Goal: Task Accomplishment & Management: Use online tool/utility

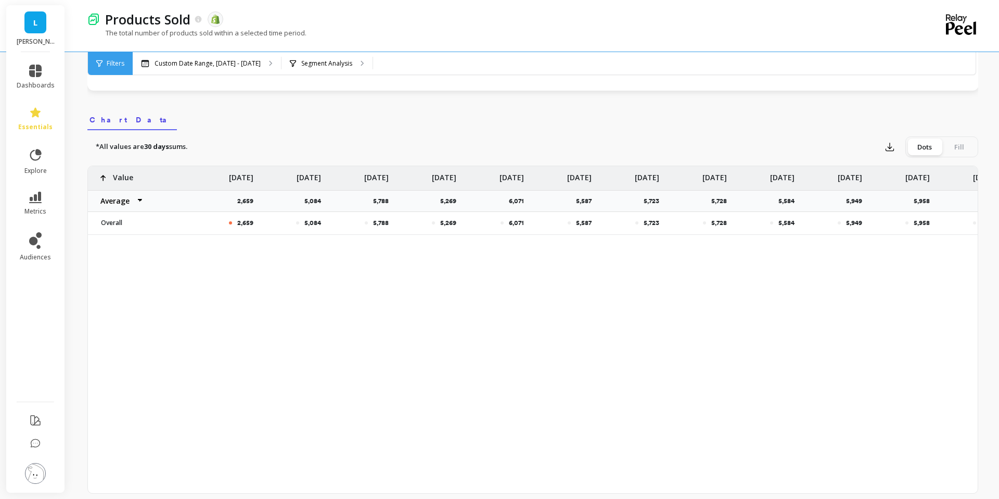
scroll to position [363, 0]
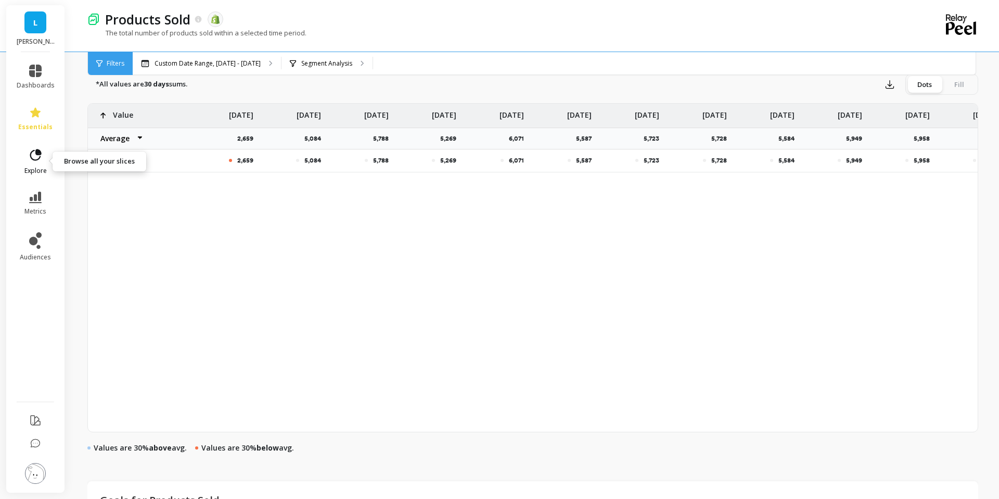
click at [36, 167] on span "explore" at bounding box center [35, 171] width 22 height 8
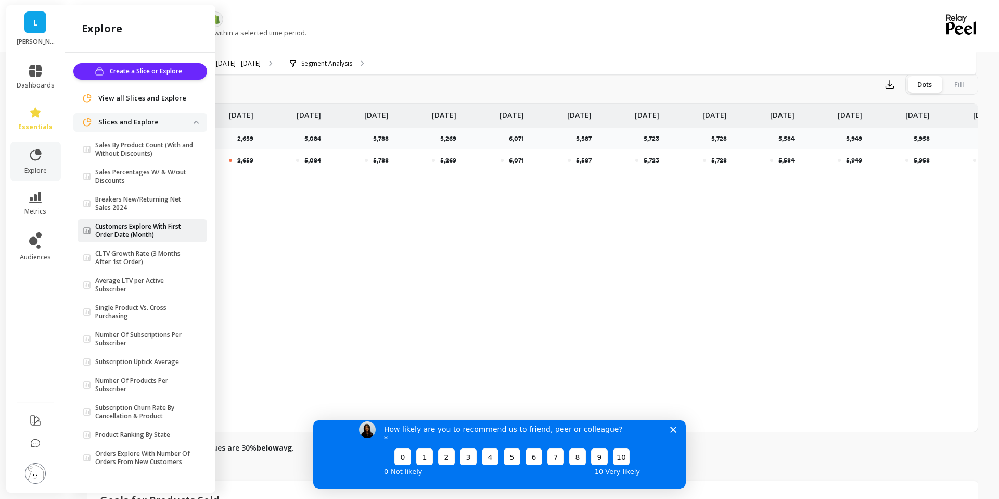
scroll to position [366, 0]
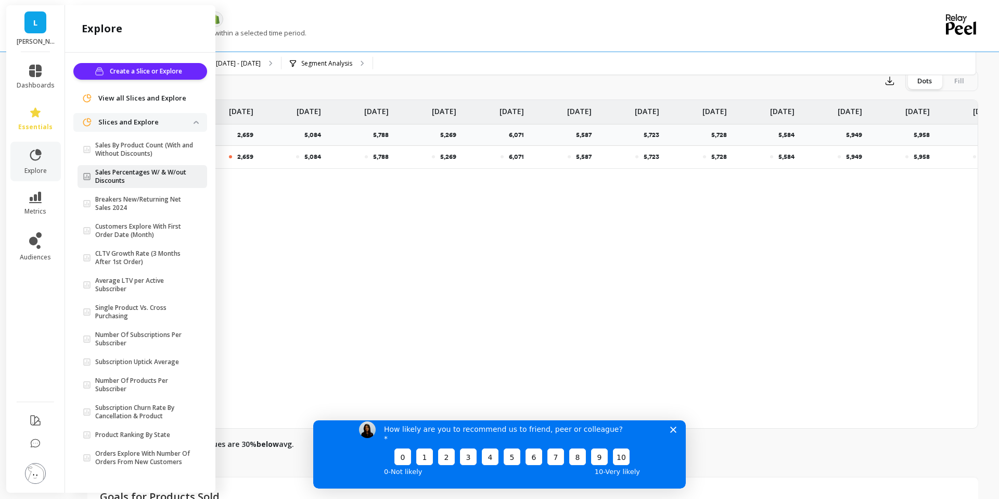
click at [139, 172] on p "Sales Percentages W/ & W/out Discounts" at bounding box center [144, 176] width 98 height 17
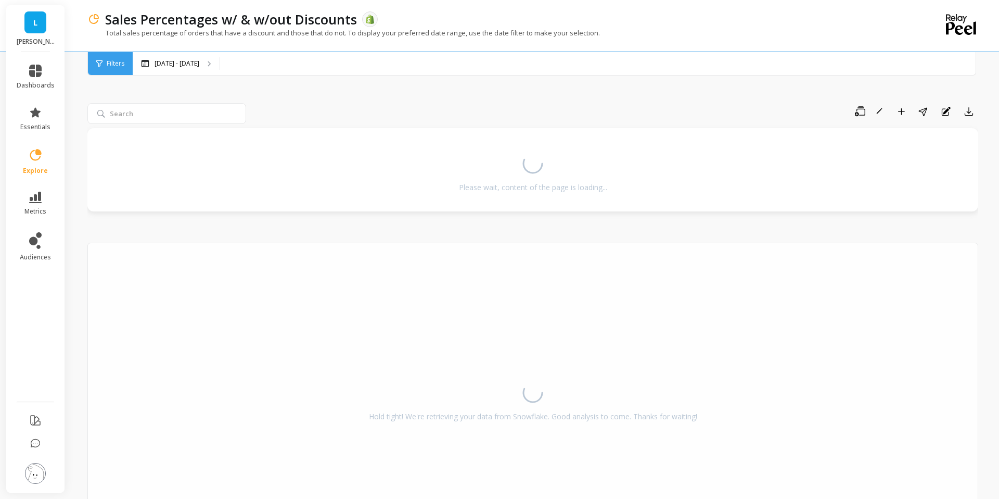
scroll to position [4, 0]
click at [39, 247] on icon at bounding box center [38, 247] width 4 height 4
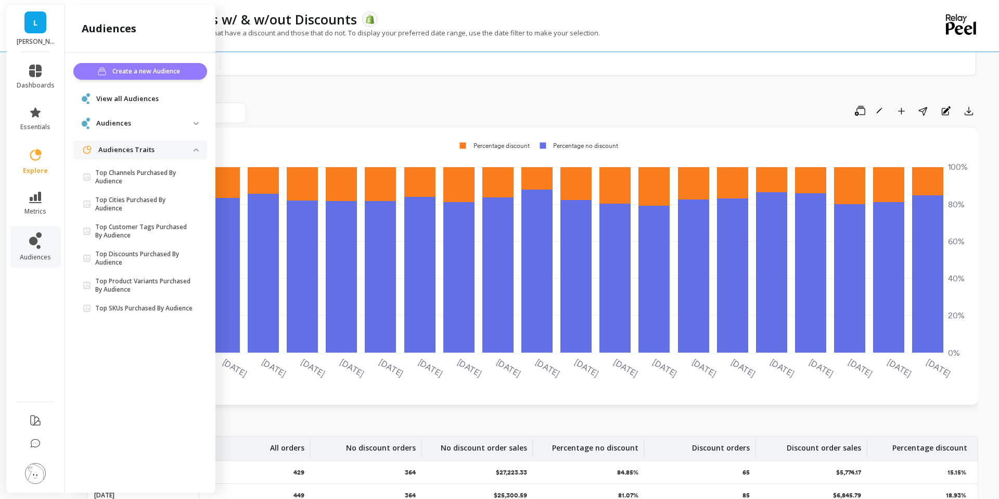
click at [159, 74] on span "Create a new Audience" at bounding box center [147, 71] width 71 height 10
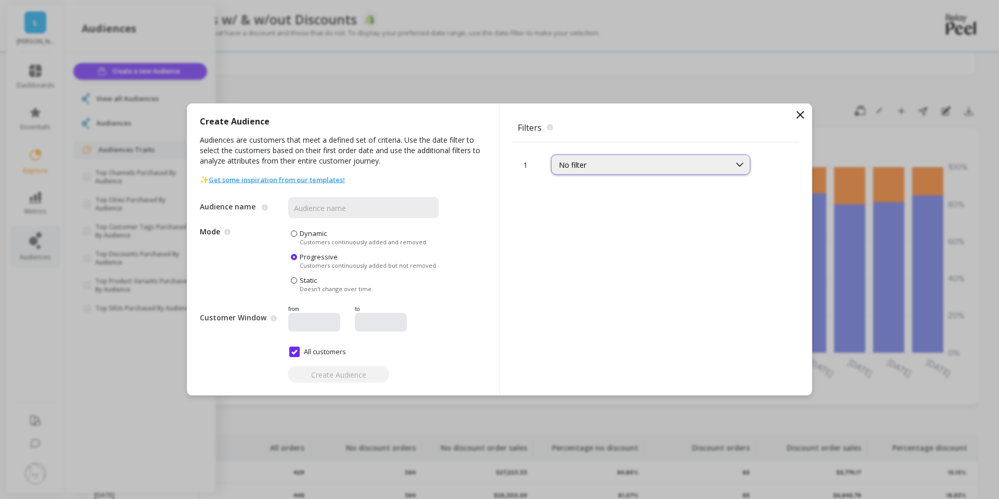
click at [586, 161] on div "No filter" at bounding box center [641, 165] width 164 height 10
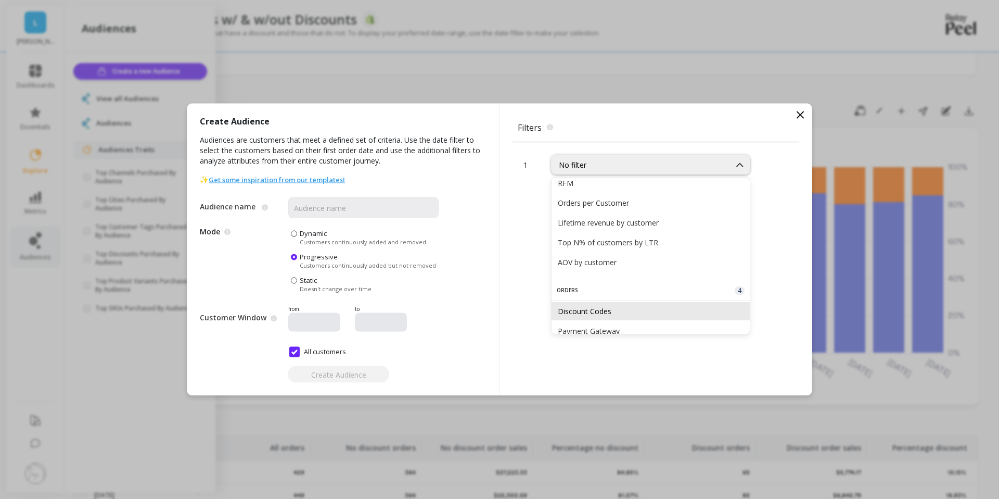
click at [589, 311] on div "Discount Codes" at bounding box center [651, 311] width 186 height 10
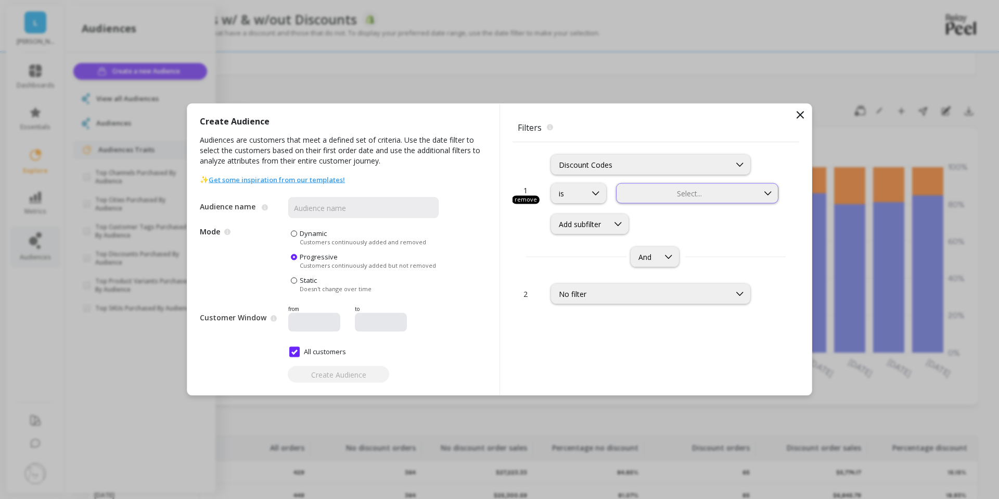
click at [645, 198] on div "Select..." at bounding box center [688, 193] width 142 height 12
type input "cole"
click at [682, 244] on div "COLE" at bounding box center [697, 242] width 149 height 10
click at [608, 227] on div "Add subfilter" at bounding box center [580, 224] width 57 height 10
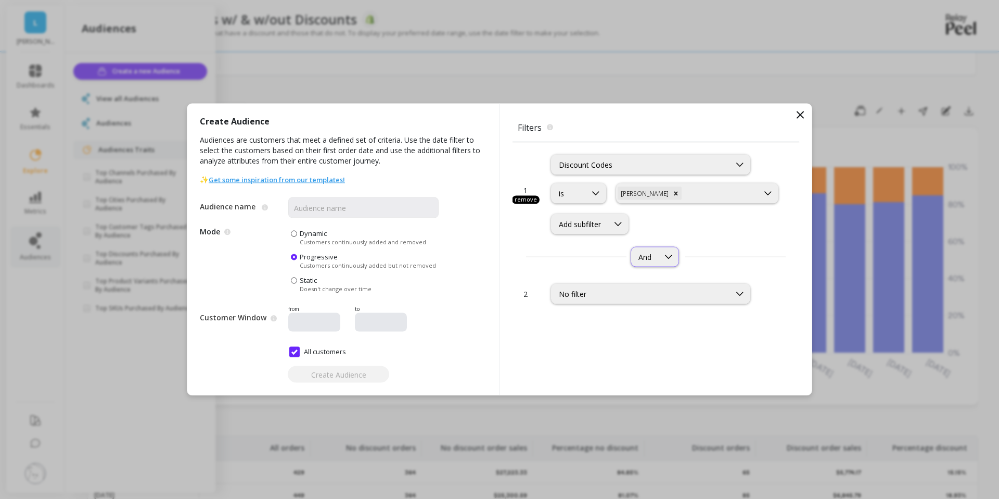
click at [677, 249] on div at bounding box center [669, 256] width 20 height 19
click at [673, 209] on div "is option COLE, selected. COLE Add subfilter" at bounding box center [666, 208] width 230 height 51
click at [643, 163] on div "Discount Codes" at bounding box center [641, 165] width 164 height 10
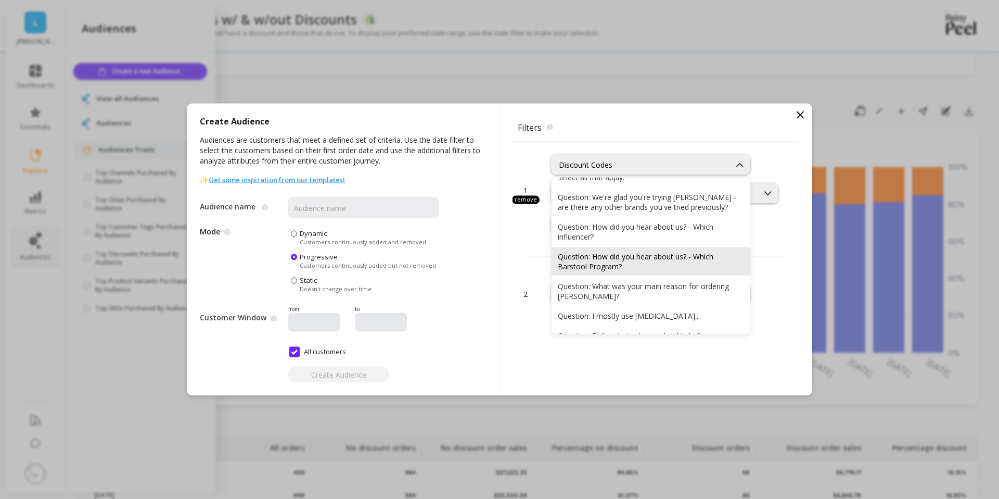
scroll to position [1129, 0]
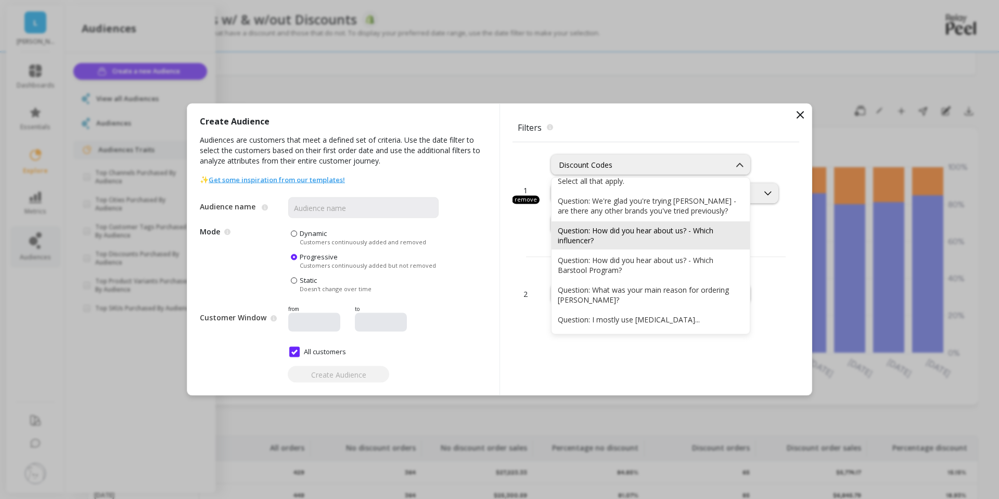
click at [646, 234] on div "Question: How did you hear about us? - Which influencer?" at bounding box center [651, 235] width 186 height 20
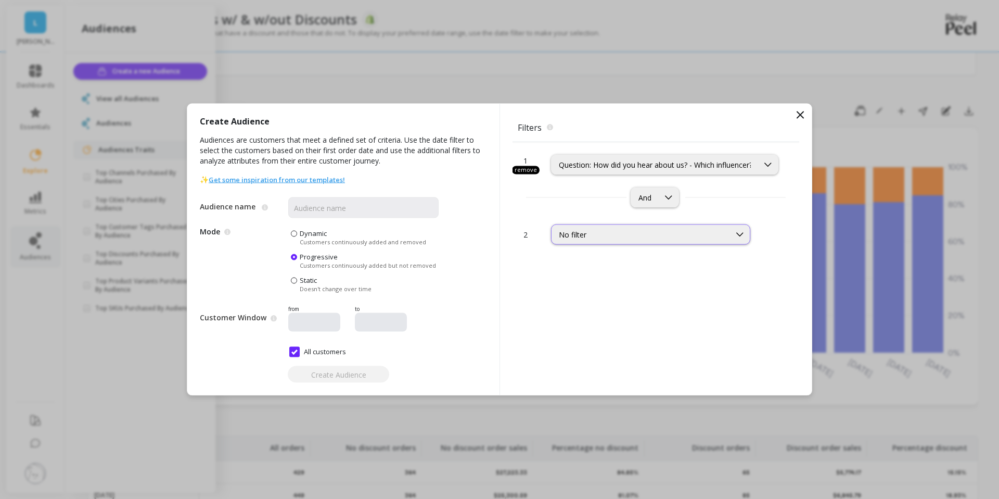
click at [611, 231] on div "No filter" at bounding box center [641, 235] width 164 height 10
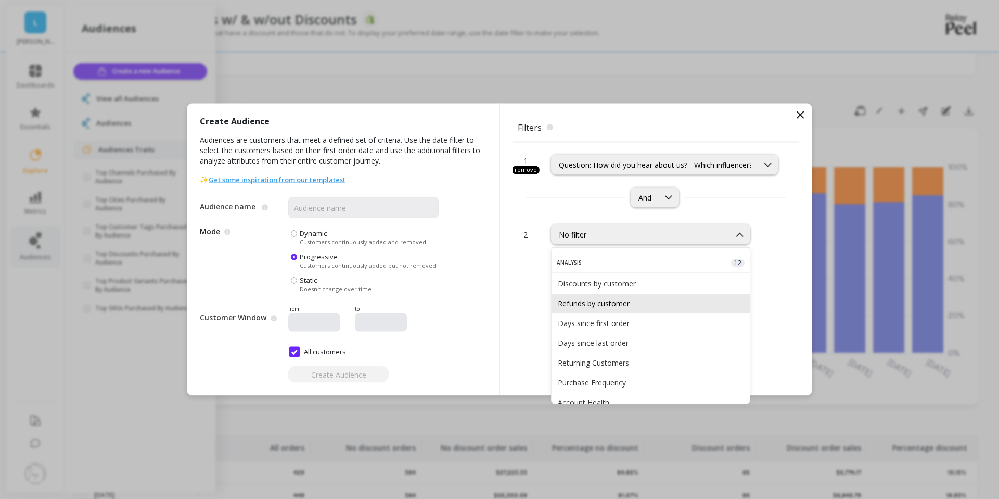
scroll to position [0, 0]
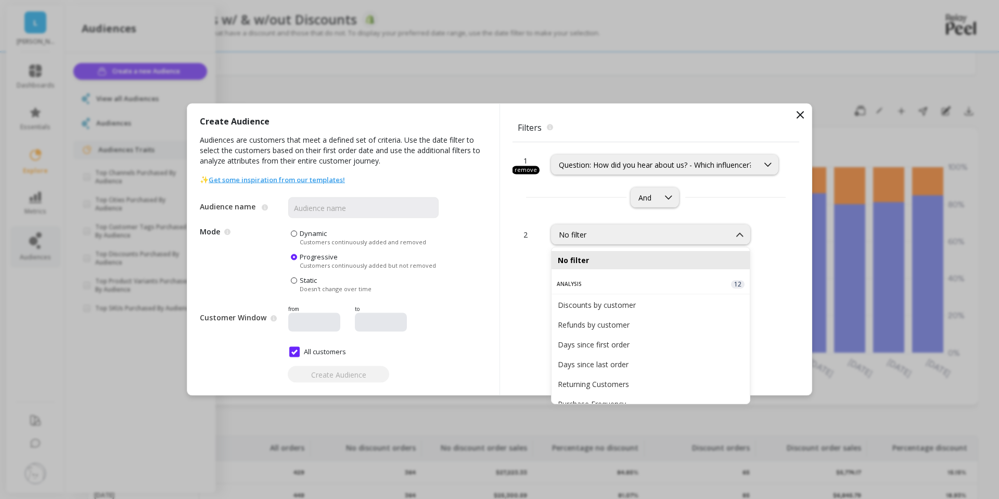
click at [582, 193] on div "And" at bounding box center [656, 197] width 287 height 20
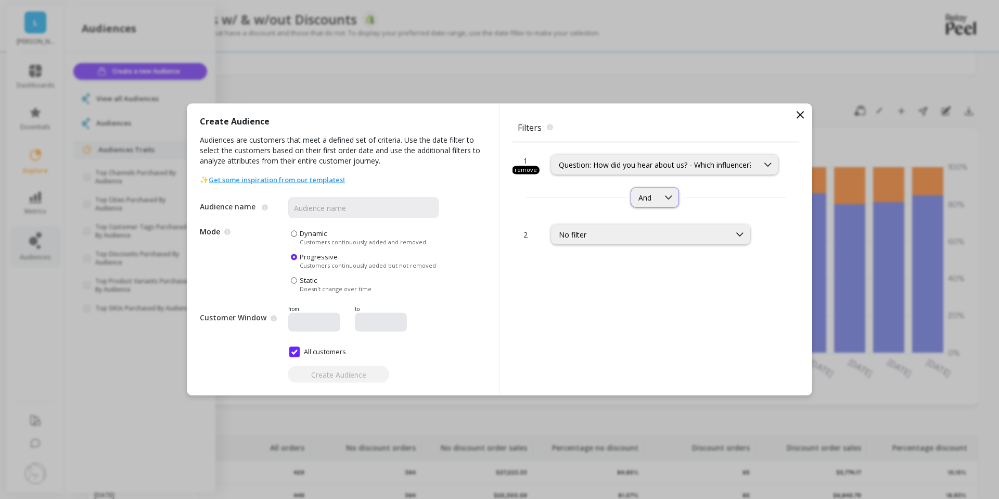
click at [667, 197] on icon at bounding box center [668, 197] width 11 height 11
click at [656, 242] on div "Or" at bounding box center [670, 243] width 65 height 10
click at [652, 232] on div "No filter" at bounding box center [641, 235] width 164 height 10
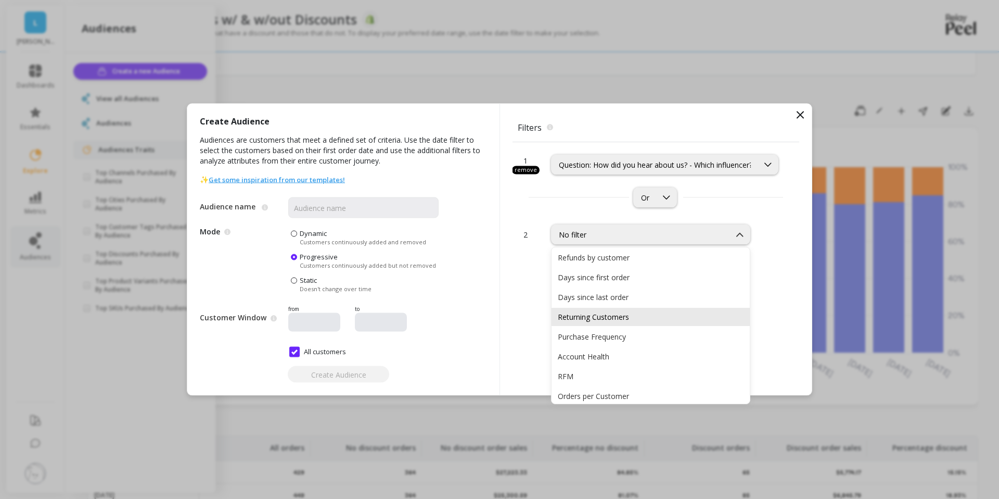
scroll to position [70, 0]
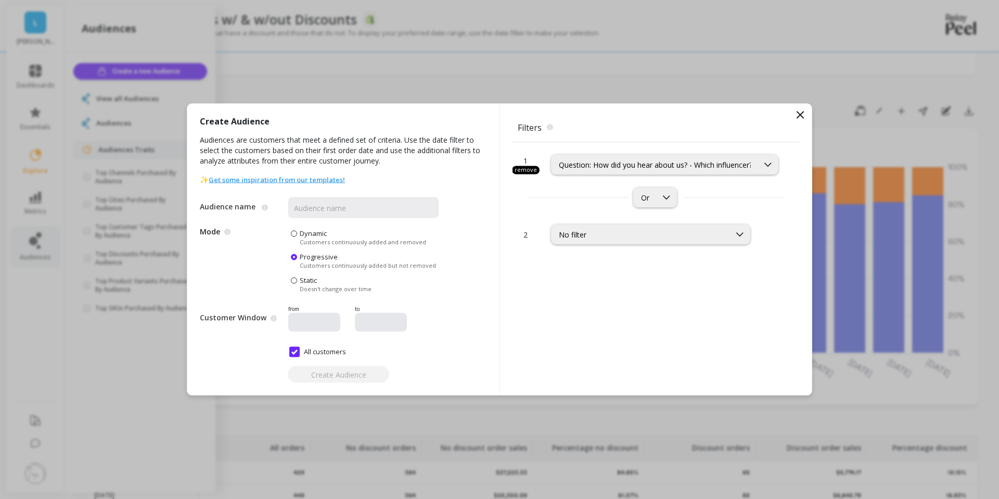
click at [528, 310] on div "1 remove option Question: How did you hear about us? - Which influencer?, selec…" at bounding box center [656, 268] width 287 height 253
click at [666, 197] on icon at bounding box center [666, 197] width 7 height 4
click at [724, 181] on div "1 remove option Question: How did you hear about us? - Which influencer?, selec…" at bounding box center [656, 177] width 287 height 70
click at [656, 195] on div "Or" at bounding box center [645, 198] width 23 height 10
click at [647, 247] on div "Or" at bounding box center [672, 243] width 65 height 10
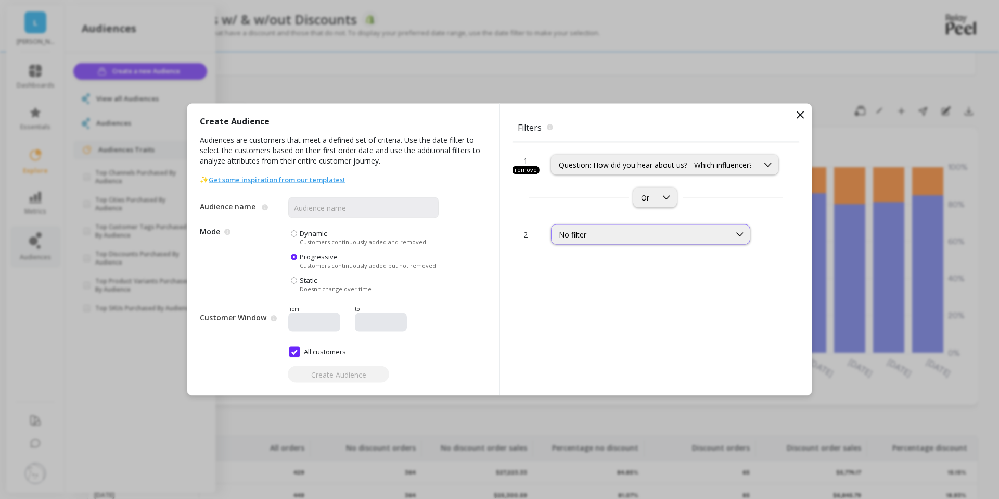
click at [615, 238] on div "No filter" at bounding box center [641, 235] width 164 height 10
click at [576, 199] on div "option Or, selected. Or" at bounding box center [656, 197] width 287 height 20
click at [638, 198] on div "Or" at bounding box center [645, 198] width 23 height 10
click at [544, 208] on div "1 remove option Question: How did you hear about us? - Which influencer?, selec…" at bounding box center [656, 177] width 287 height 70
click at [655, 191] on div "Or" at bounding box center [655, 197] width 44 height 20
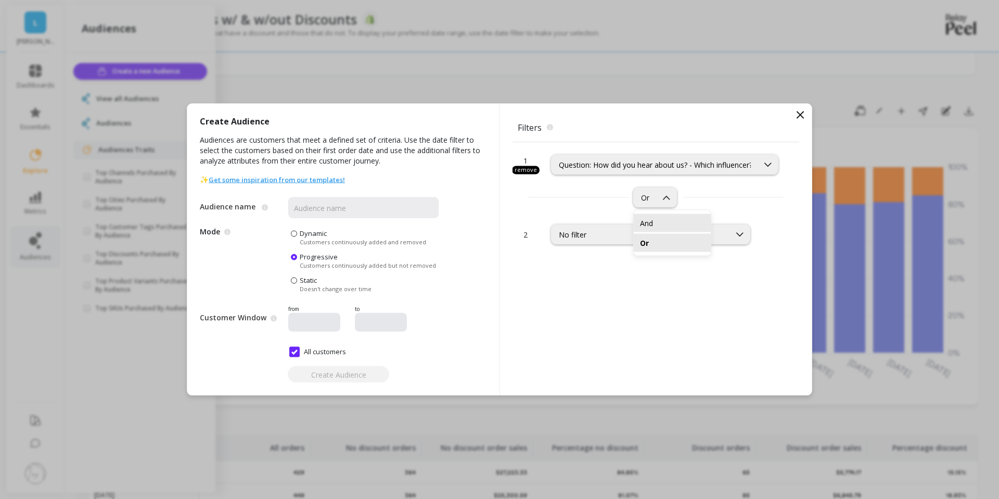
click at [651, 225] on div "And" at bounding box center [672, 223] width 65 height 10
click at [639, 232] on div "No filter" at bounding box center [641, 235] width 164 height 10
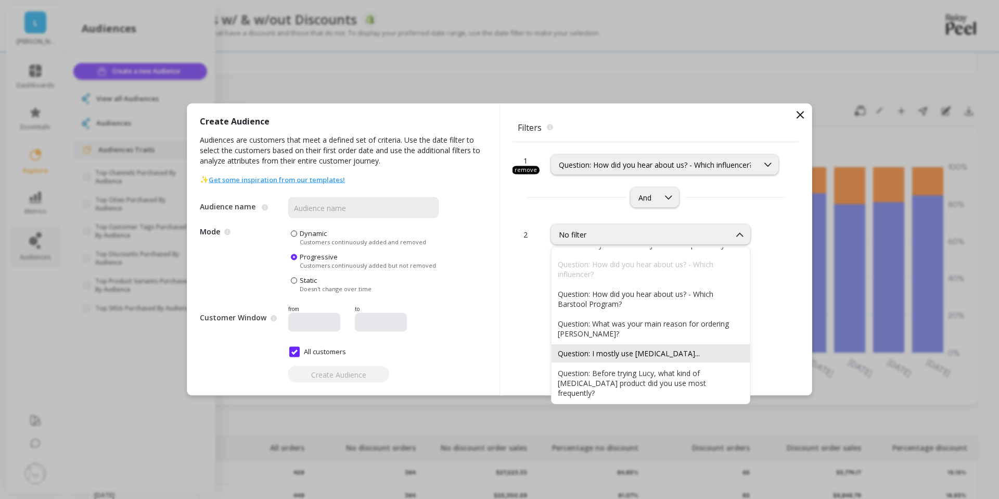
scroll to position [1165, 0]
click at [519, 314] on div "1 remove option Question: How did you hear about us? - Which influencer?, selec…" at bounding box center [656, 268] width 287 height 253
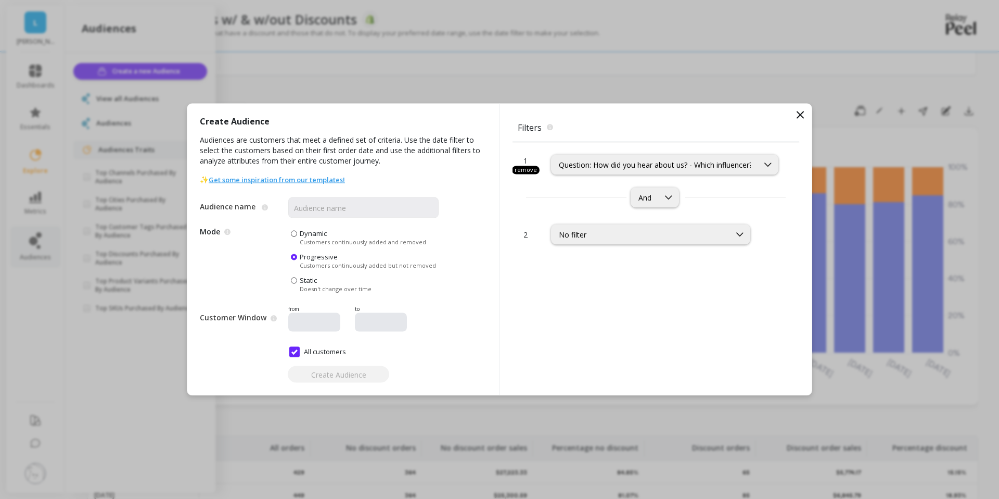
click at [529, 169] on div "remove" at bounding box center [526, 170] width 28 height 8
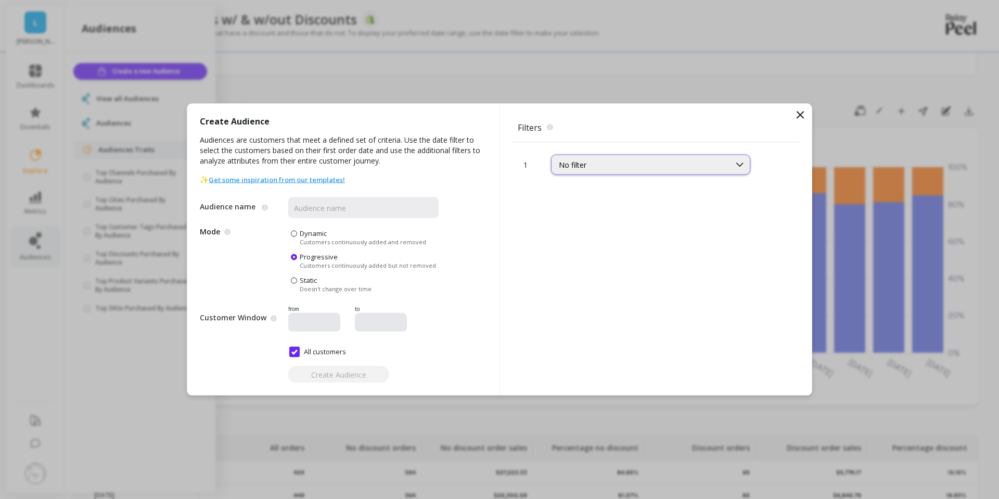
click at [608, 163] on div "No filter" at bounding box center [641, 165] width 164 height 10
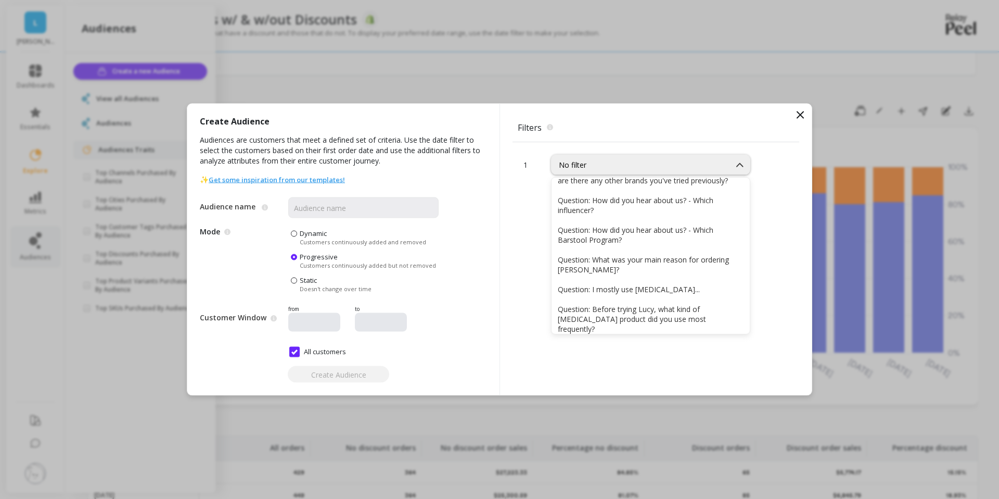
scroll to position [1157, 0]
click at [641, 214] on div "Question: How did you hear about us? - Which influencer?" at bounding box center [651, 207] width 186 height 20
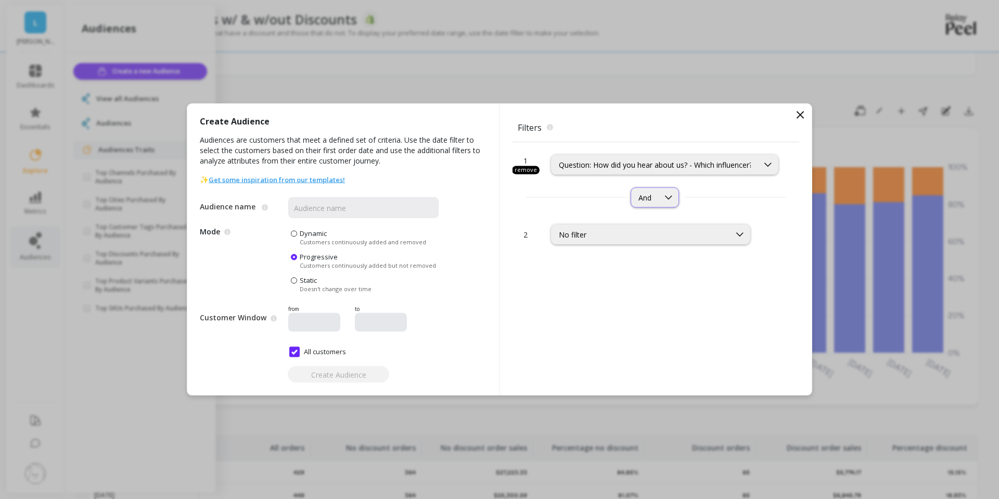
click at [646, 199] on div "And" at bounding box center [645, 198] width 13 height 10
click at [537, 321] on div "1 remove option Question: How did you hear about us? - Which influencer?, selec…" at bounding box center [656, 268] width 287 height 253
click at [331, 207] on input "Audience name" at bounding box center [363, 207] width 150 height 21
type input "Influencer Attributions"
click at [562, 273] on div "1 remove option Question: How did you hear about us? - Which influencer?, selec…" at bounding box center [656, 268] width 287 height 253
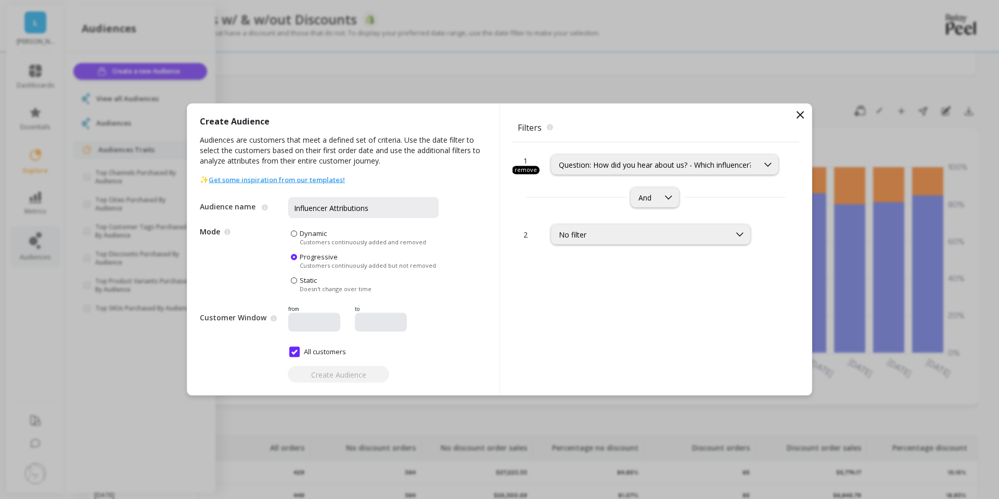
click at [289, 323] on div at bounding box center [314, 322] width 52 height 19
click at [334, 316] on div at bounding box center [346, 322] width 106 height 12
click at [607, 238] on div "No filter" at bounding box center [641, 235] width 164 height 10
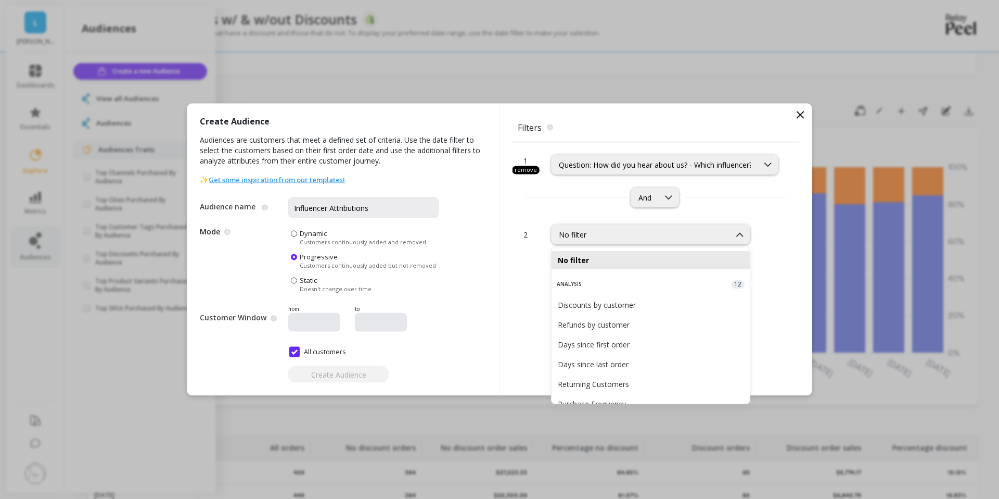
click at [585, 260] on div "No filter" at bounding box center [651, 260] width 186 height 10
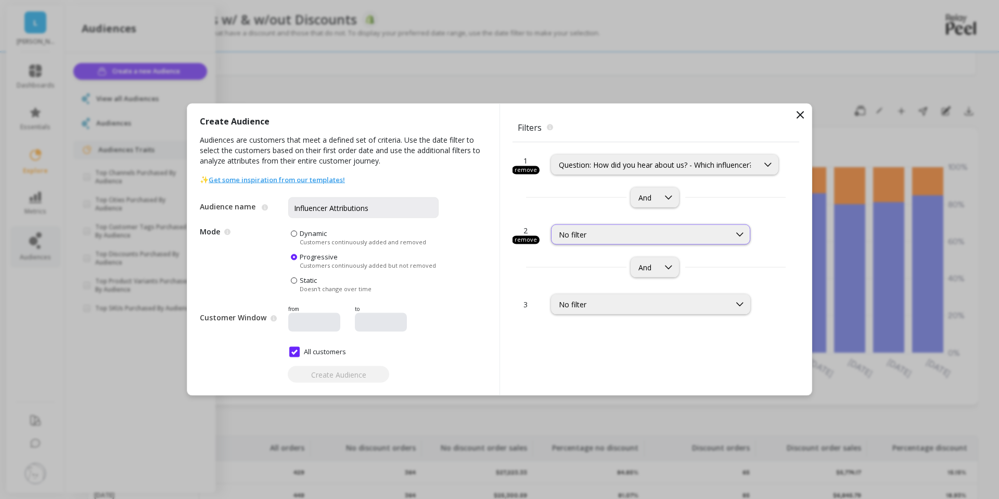
click at [623, 233] on div "No filter" at bounding box center [641, 235] width 164 height 10
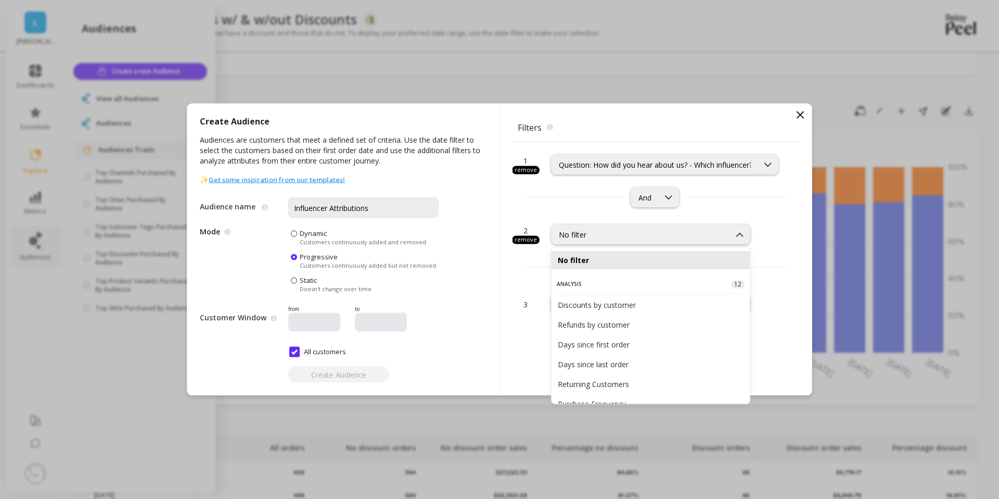
click at [534, 271] on div "And" at bounding box center [656, 267] width 287 height 20
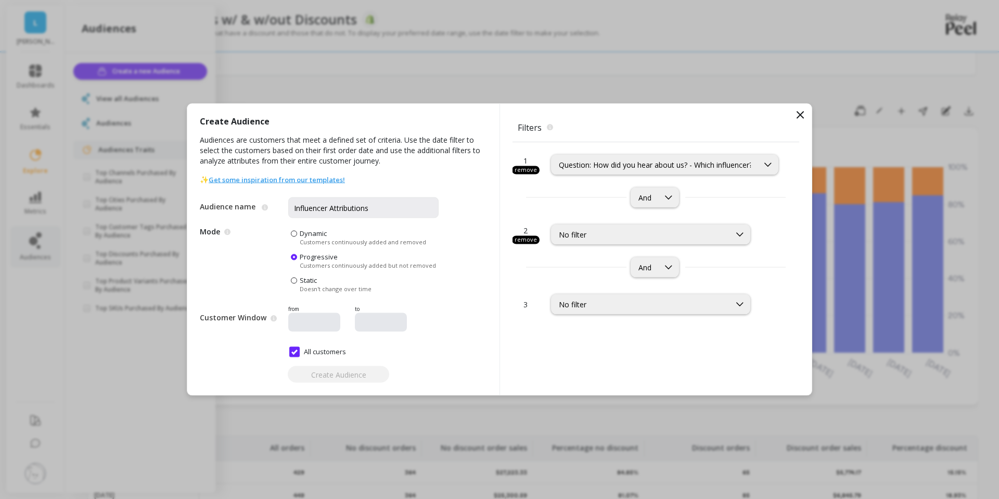
click at [524, 238] on div "remove" at bounding box center [526, 240] width 28 height 8
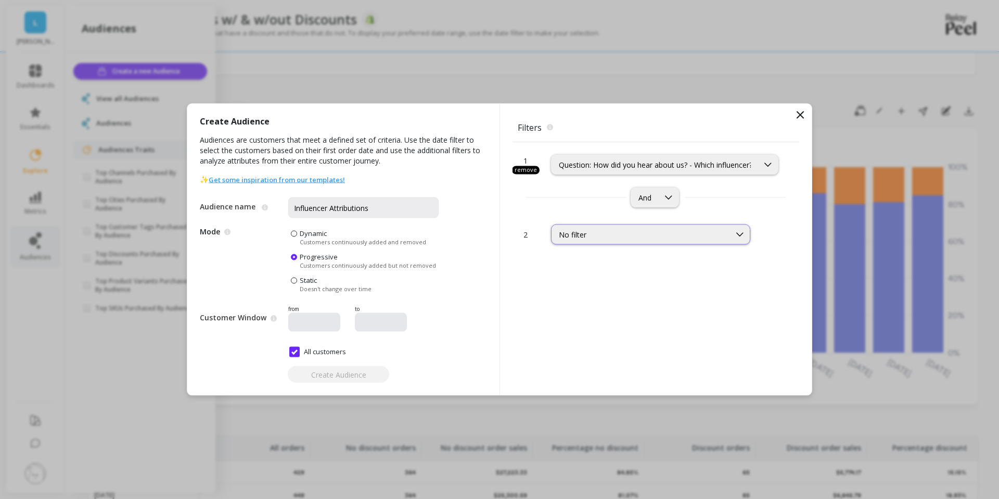
click at [610, 237] on div "No filter" at bounding box center [641, 235] width 164 height 10
